Goal: Transaction & Acquisition: Purchase product/service

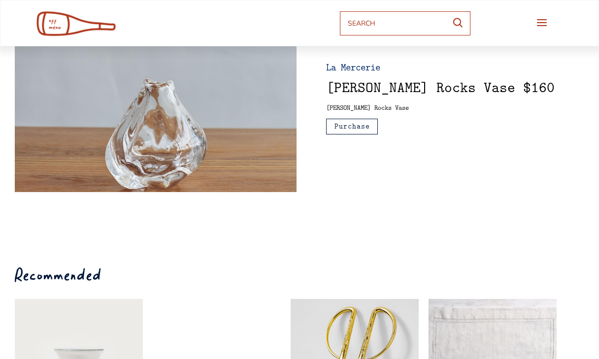
scroll to position [38, 0]
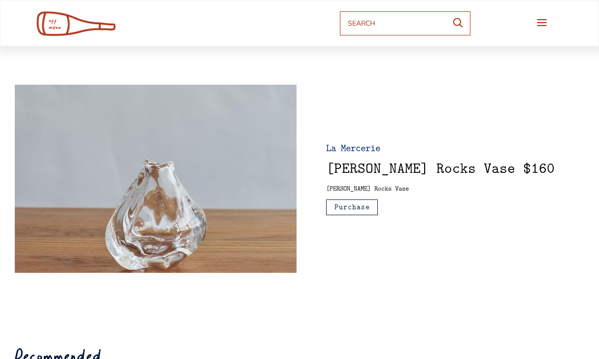
click at [51, 24] on img at bounding box center [74, 23] width 85 height 27
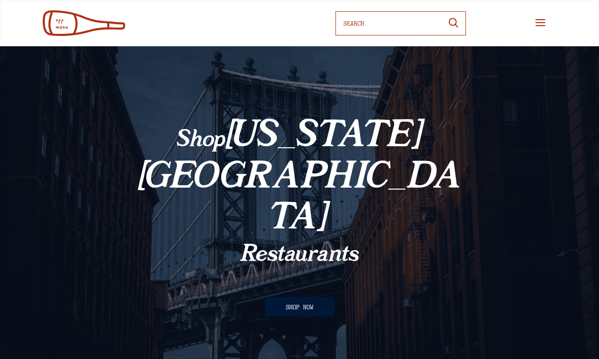
click at [301, 297] on button "SHOP NOW" at bounding box center [299, 307] width 69 height 20
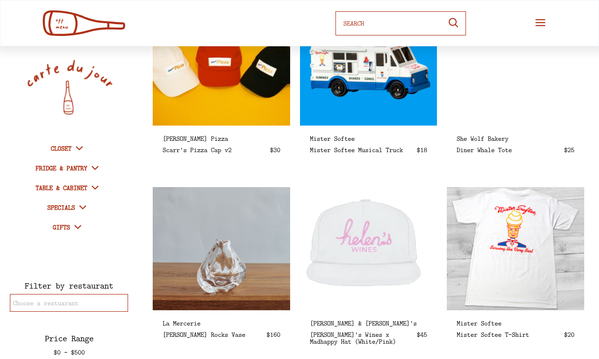
scroll to position [1392, 0]
click at [64, 227] on strong "GIFTS" at bounding box center [61, 227] width 17 height 9
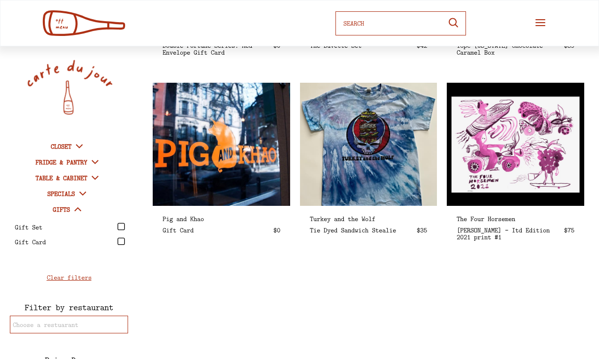
scroll to position [1612, 0]
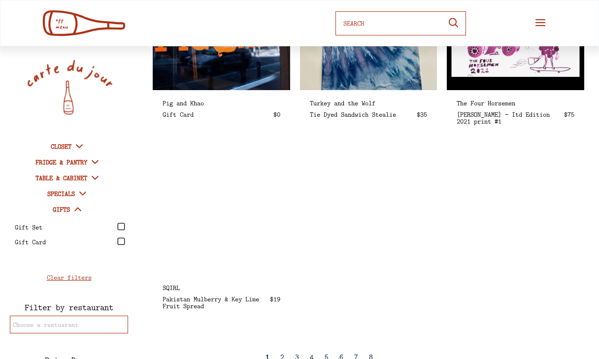
click at [66, 163] on strong "FRIDGE & PANTRY" at bounding box center [61, 162] width 52 height 9
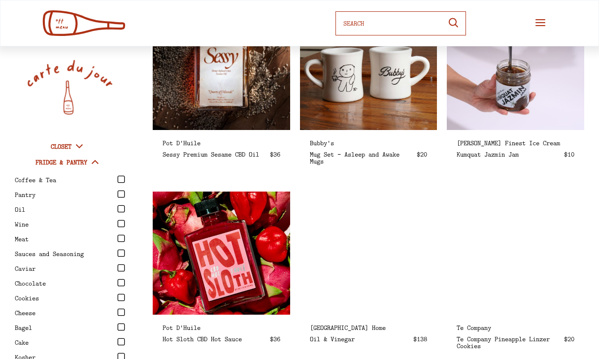
scroll to position [0, 0]
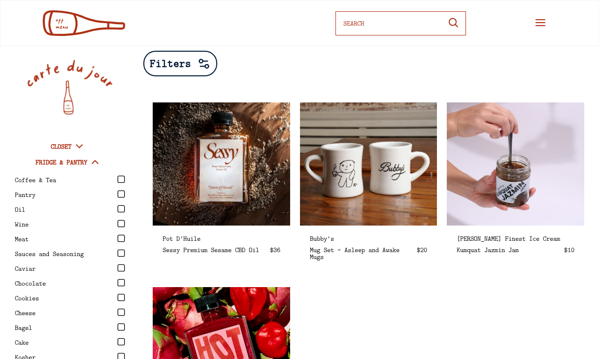
click at [539, 24] on icon at bounding box center [540, 23] width 12 height 12
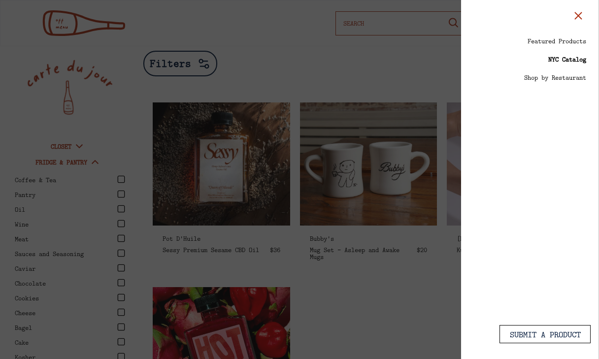
click at [553, 77] on div "Shop by Restaurant" at bounding box center [555, 77] width 62 height 7
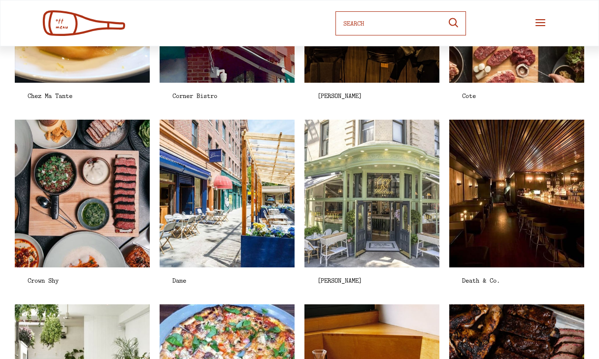
scroll to position [1213, 0]
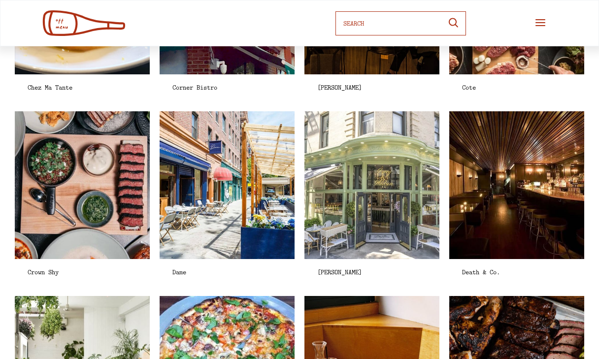
click at [80, 208] on img at bounding box center [81, 185] width 155 height 170
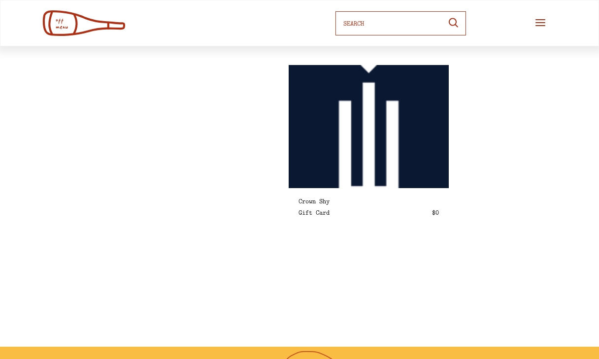
select select "1348695171700984260__LOOKUP__1663055893173x754733227551567200"
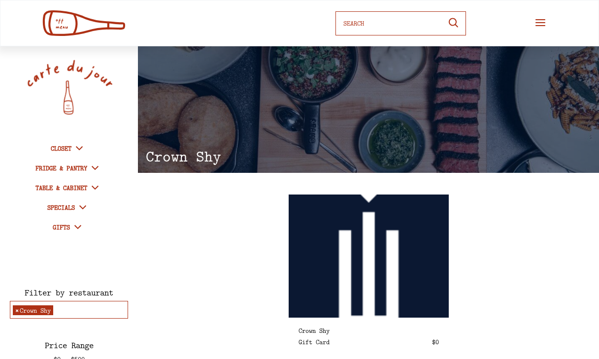
scroll to position [39, 0]
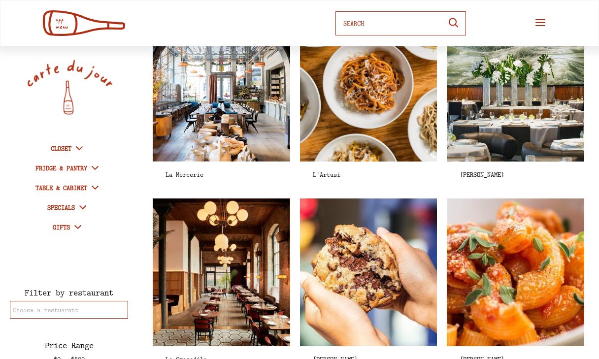
scroll to position [4282, 0]
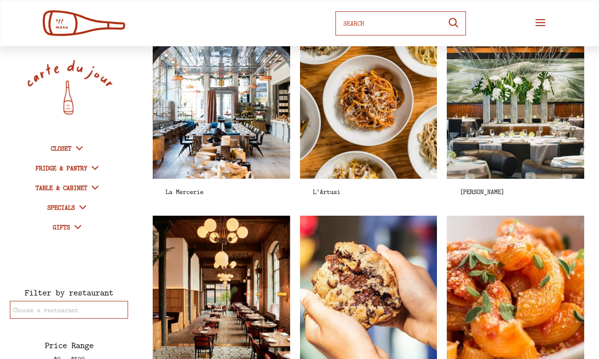
click at [244, 146] on img at bounding box center [221, 105] width 158 height 170
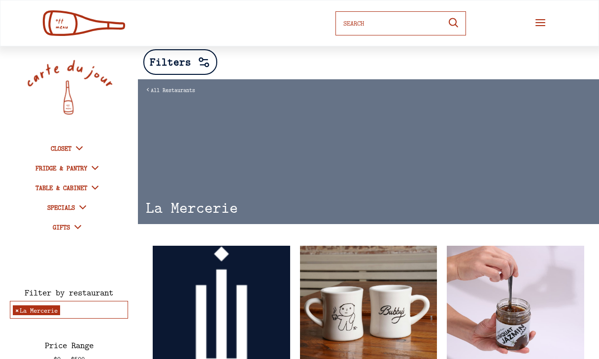
select select "1348695171700984260__LOOKUP__1663040230386x551223655927019140"
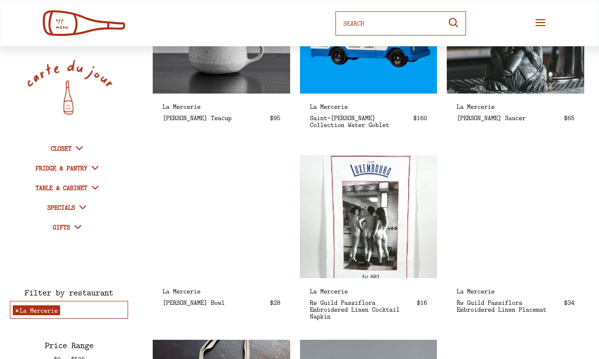
scroll to position [836, 0]
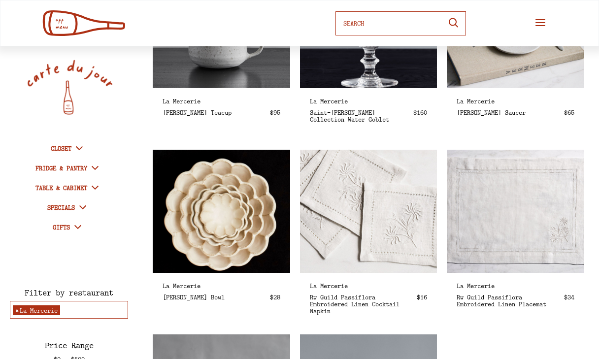
click at [236, 205] on img at bounding box center [221, 211] width 158 height 142
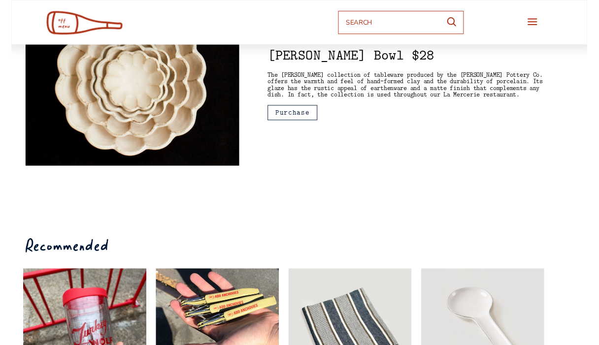
scroll to position [134, 0]
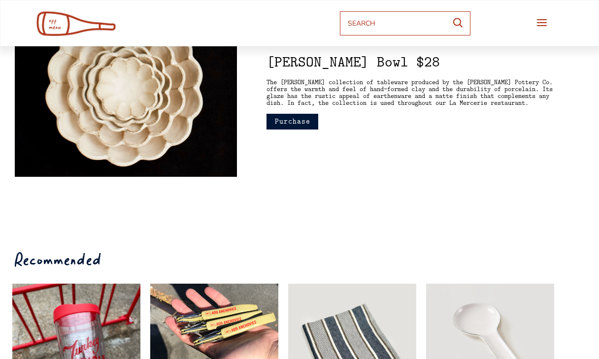
click at [288, 121] on button "Purchase" at bounding box center [292, 122] width 52 height 16
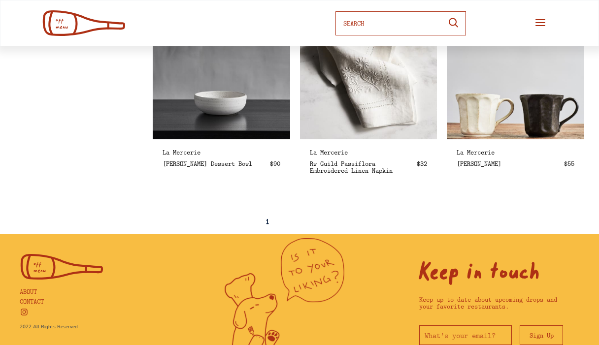
scroll to position [1302, 0]
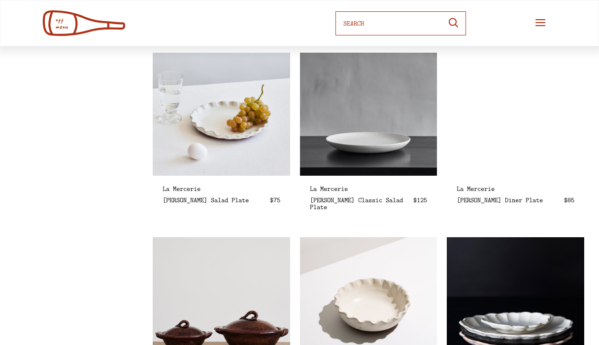
select select "1348695171700984260__LOOKUP__1663040230386x551223655927019140"
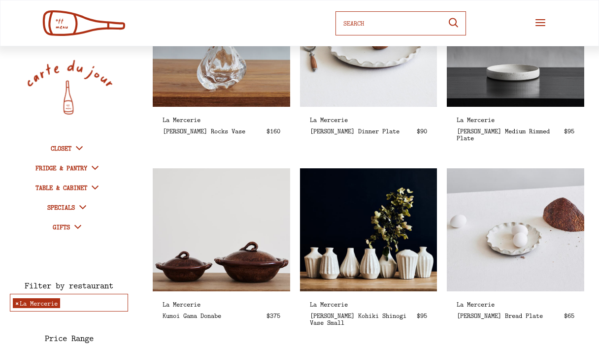
scroll to position [257, 0]
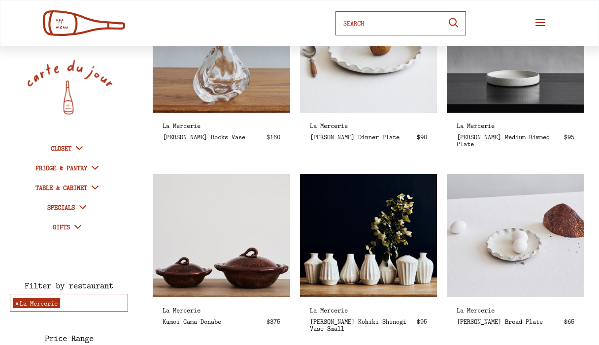
click at [234, 79] on img at bounding box center [221, 51] width 158 height 142
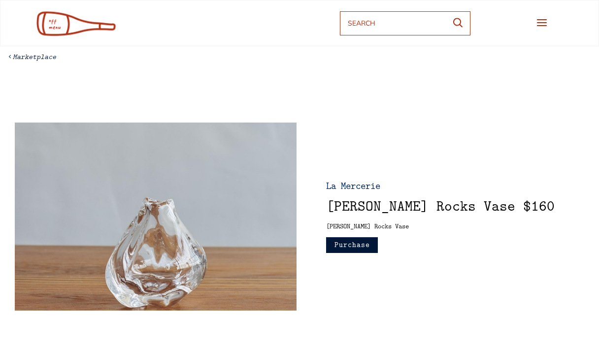
click at [378, 245] on button "Purchase" at bounding box center [352, 245] width 52 height 16
